Goal: Information Seeking & Learning: Learn about a topic

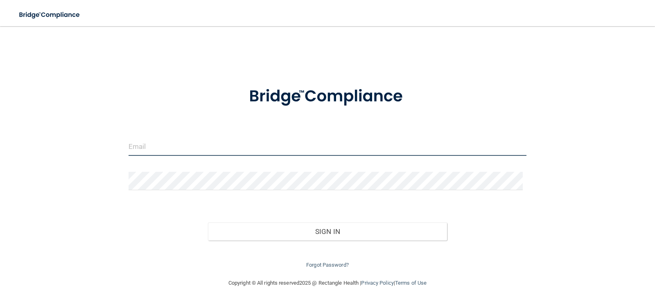
click at [153, 143] on input "email" at bounding box center [328, 147] width 399 height 18
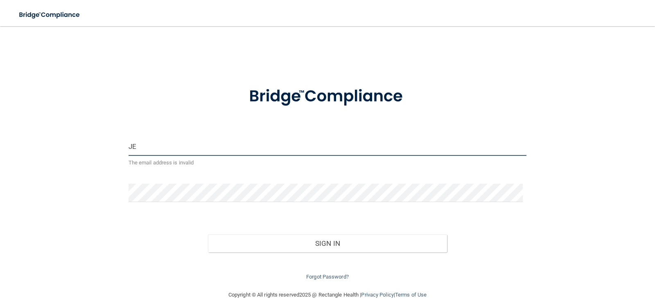
type input "J"
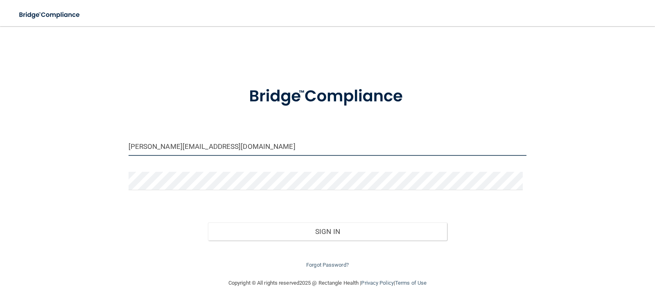
type input "[PERSON_NAME][EMAIL_ADDRESS][DOMAIN_NAME]"
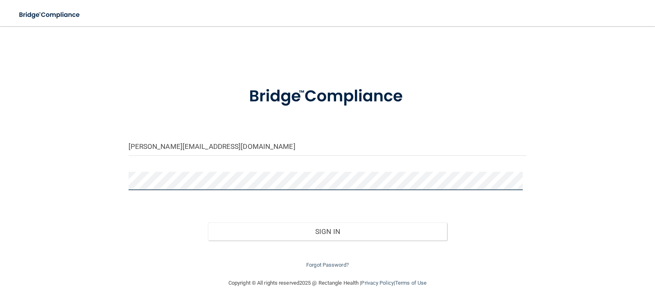
click at [208, 223] on button "Sign In" at bounding box center [327, 232] width 239 height 18
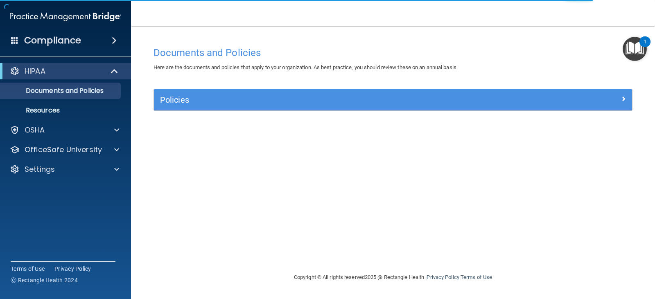
click at [68, 40] on h4 "Compliance" at bounding box center [52, 40] width 57 height 11
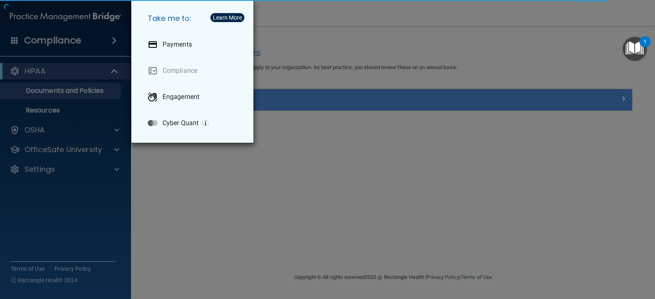
click at [92, 196] on div "Take me to: Payments Compliance Engagement Cyber Quant" at bounding box center [327, 149] width 655 height 299
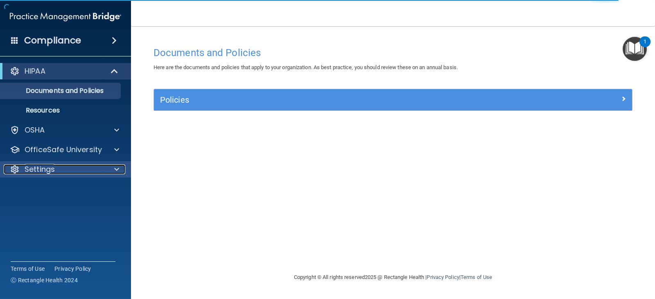
click at [41, 168] on p "Settings" at bounding box center [40, 170] width 30 height 10
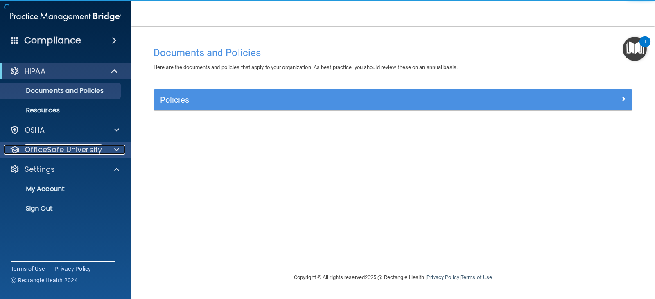
click at [54, 151] on p "OfficeSafe University" at bounding box center [63, 150] width 77 height 10
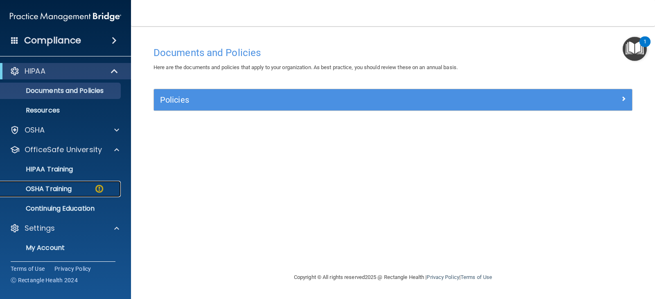
click at [56, 189] on p "OSHA Training" at bounding box center [38, 189] width 66 height 8
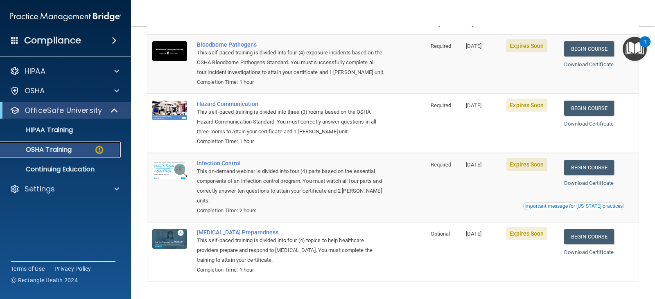
scroll to position [66, 0]
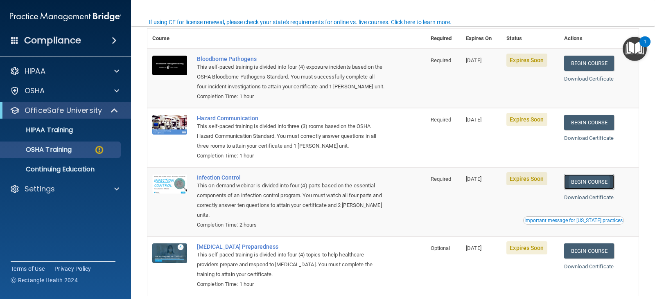
click at [596, 181] on link "Begin Course" at bounding box center [589, 181] width 50 height 15
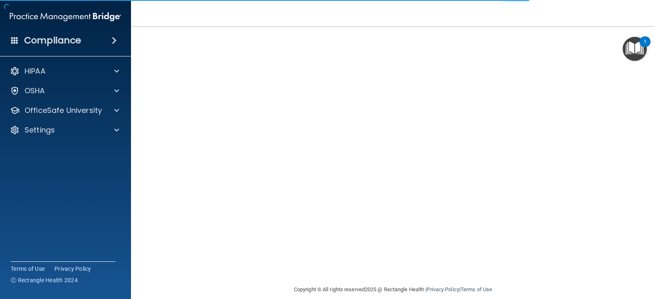
scroll to position [51, 0]
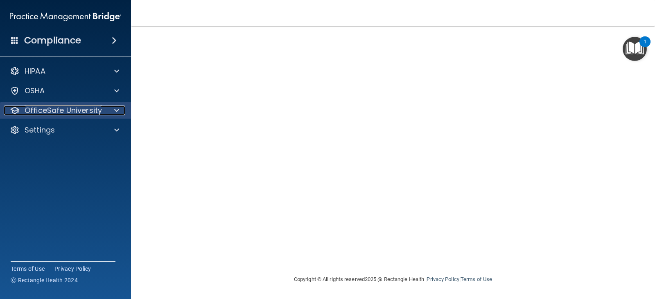
click at [70, 110] on p "OfficeSafe University" at bounding box center [63, 111] width 77 height 10
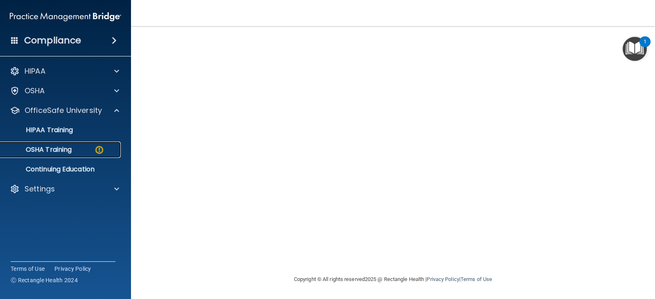
click at [64, 151] on p "OSHA Training" at bounding box center [38, 150] width 66 height 8
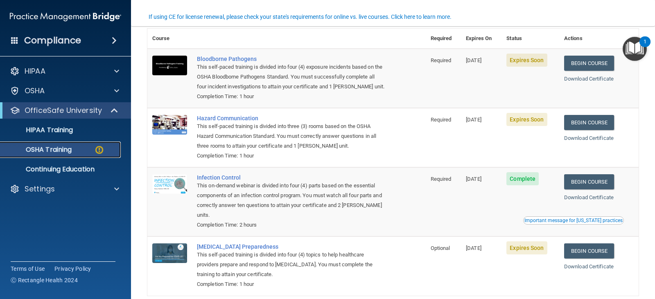
scroll to position [107, 0]
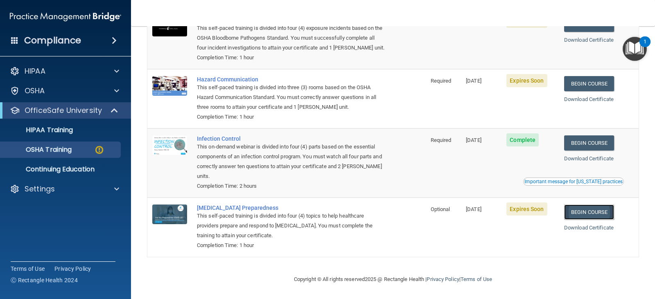
click at [588, 219] on link "Begin Course" at bounding box center [589, 212] width 50 height 15
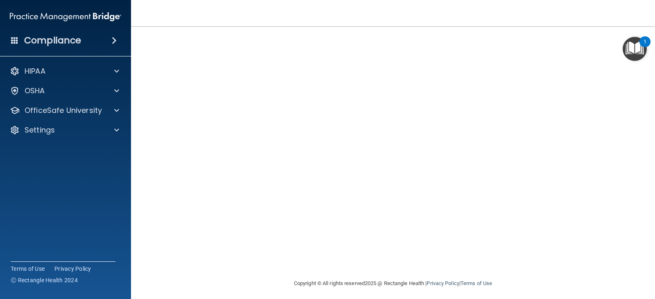
scroll to position [51, 0]
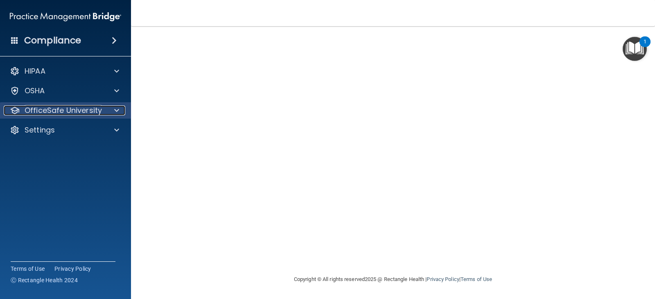
click at [57, 108] on p "OfficeSafe University" at bounding box center [63, 111] width 77 height 10
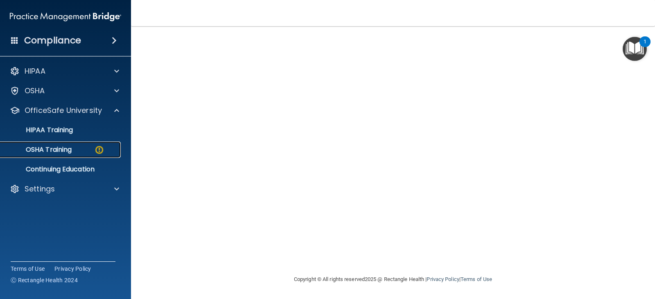
click at [62, 150] on p "OSHA Training" at bounding box center [38, 150] width 66 height 8
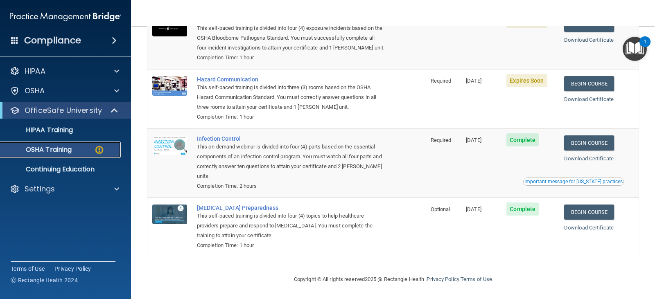
scroll to position [66, 0]
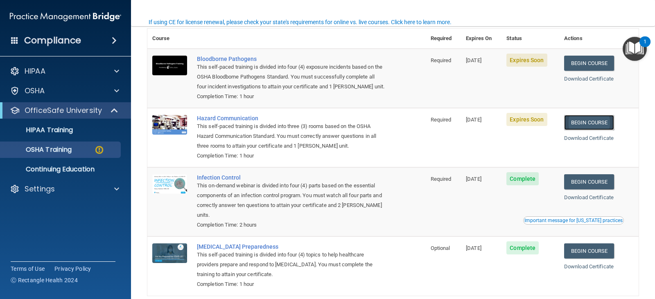
click at [581, 125] on link "Begin Course" at bounding box center [589, 122] width 50 height 15
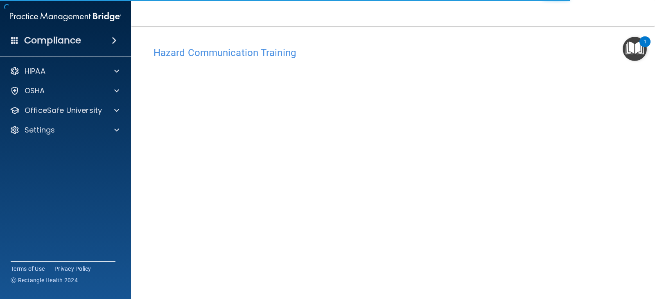
scroll to position [9, 0]
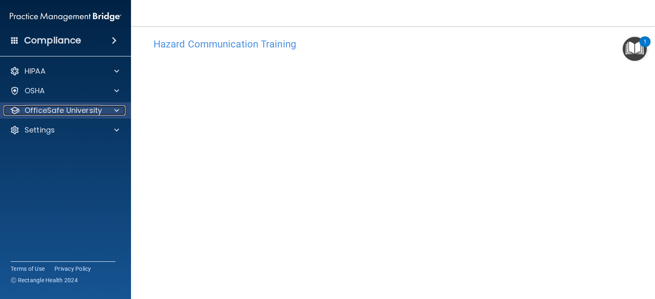
click at [61, 114] on p "OfficeSafe University" at bounding box center [63, 111] width 77 height 10
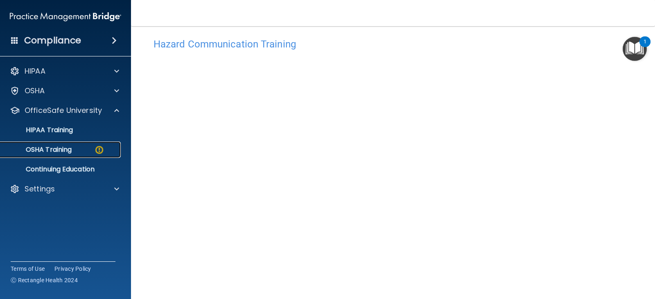
click at [77, 151] on div "OSHA Training" at bounding box center [61, 150] width 112 height 8
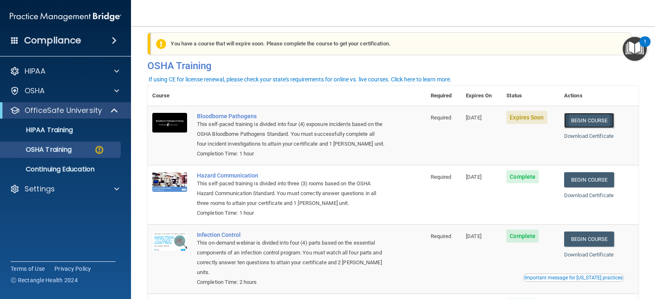
click at [600, 123] on link "Begin Course" at bounding box center [589, 120] width 50 height 15
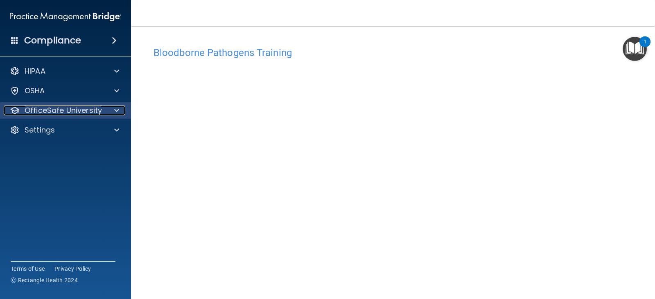
click at [79, 112] on p "OfficeSafe University" at bounding box center [63, 111] width 77 height 10
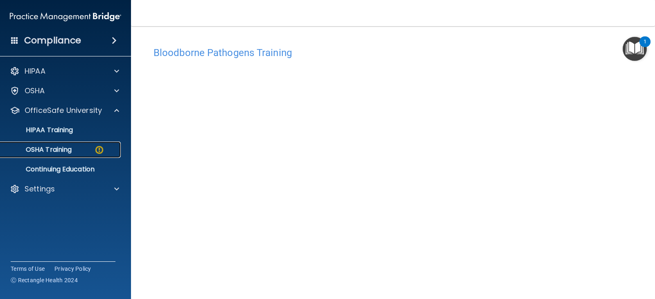
click at [110, 149] on div "OSHA Training" at bounding box center [61, 150] width 112 height 8
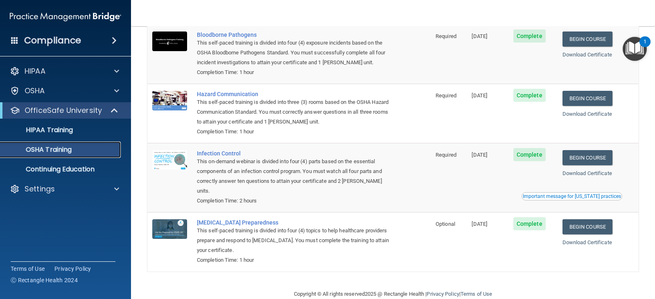
scroll to position [74, 0]
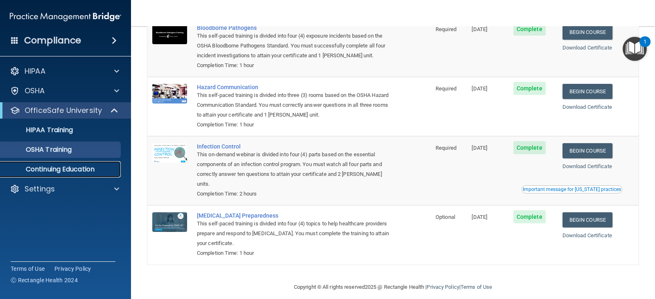
click at [69, 165] on p "Continuing Education" at bounding box center [61, 169] width 112 height 8
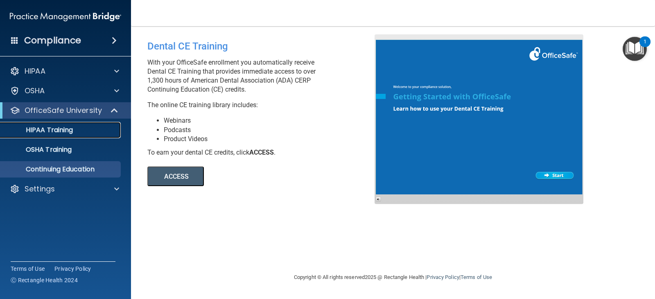
click at [82, 129] on div "HIPAA Training" at bounding box center [61, 130] width 112 height 8
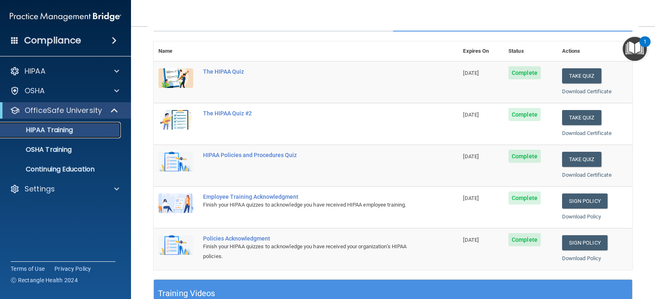
scroll to position [82, 0]
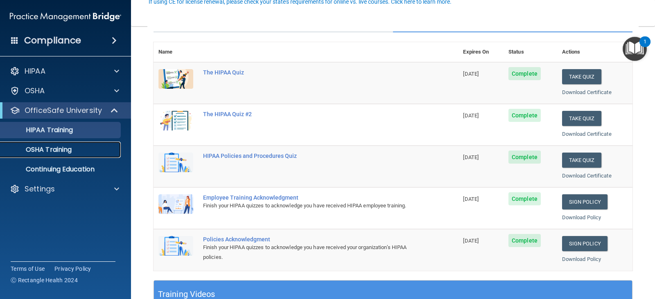
click at [60, 153] on p "OSHA Training" at bounding box center [38, 150] width 66 height 8
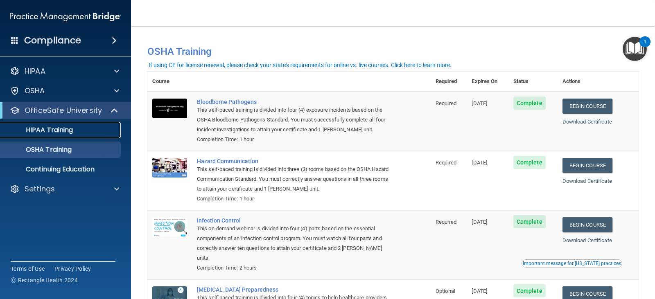
click at [58, 127] on p "HIPAA Training" at bounding box center [39, 130] width 68 height 8
